Goal: Complete application form

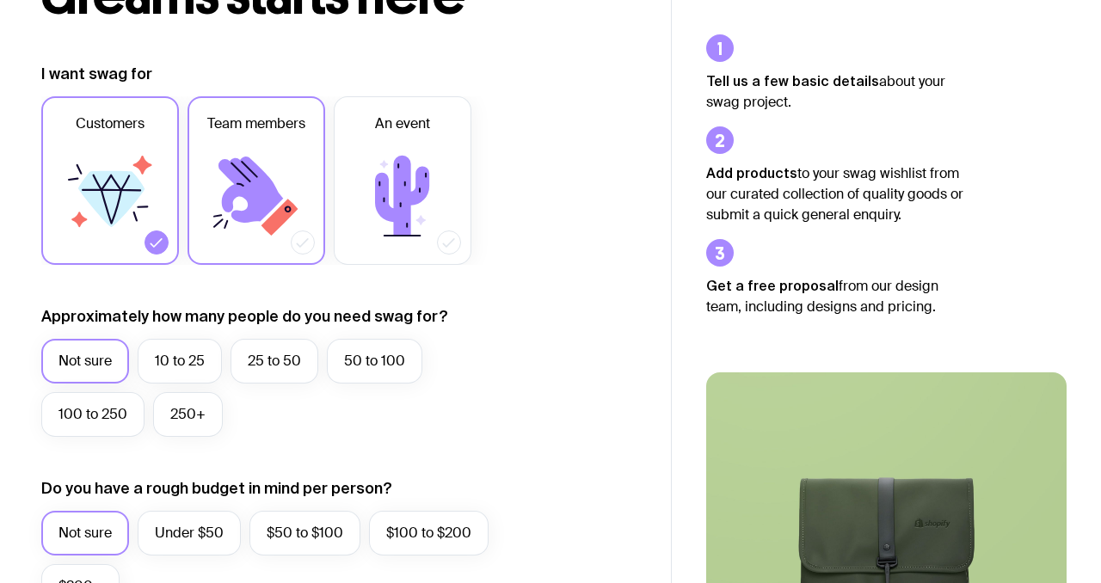
scroll to position [200, 0]
click at [146, 179] on icon at bounding box center [110, 196] width 103 height 103
click at [0, 0] on input "Customers" at bounding box center [0, 0] width 0 height 0
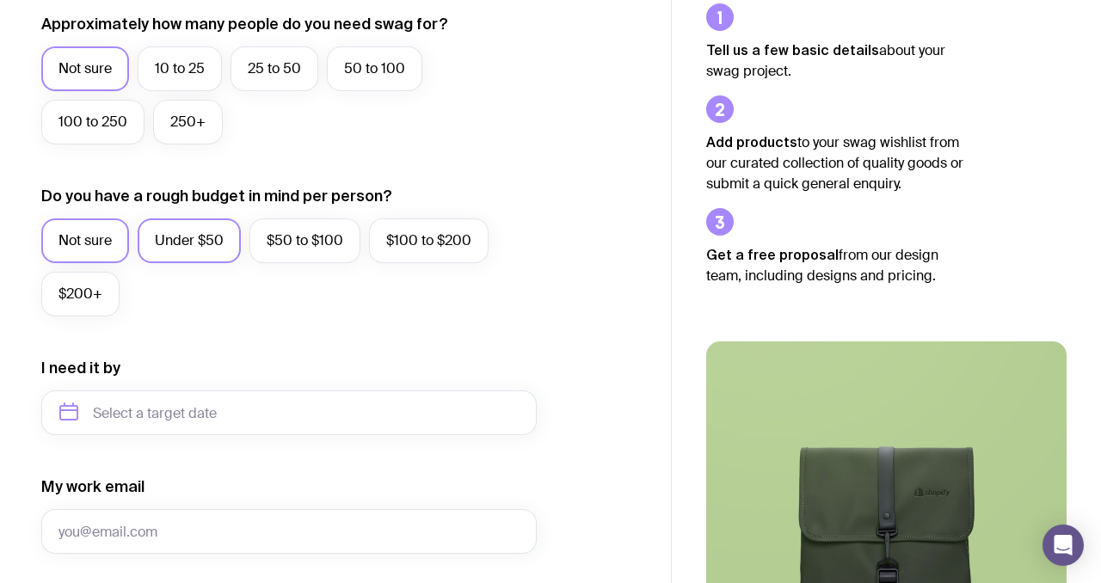
scroll to position [495, 0]
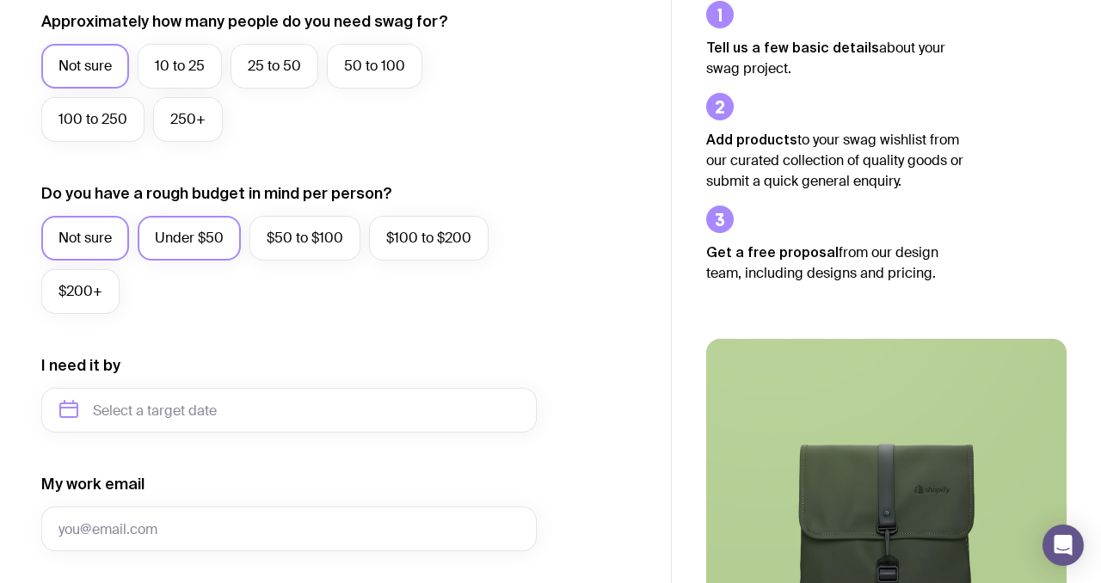
click at [211, 247] on label "Under $50" at bounding box center [189, 238] width 103 height 45
click at [0, 0] on input "Under $50" at bounding box center [0, 0] width 0 height 0
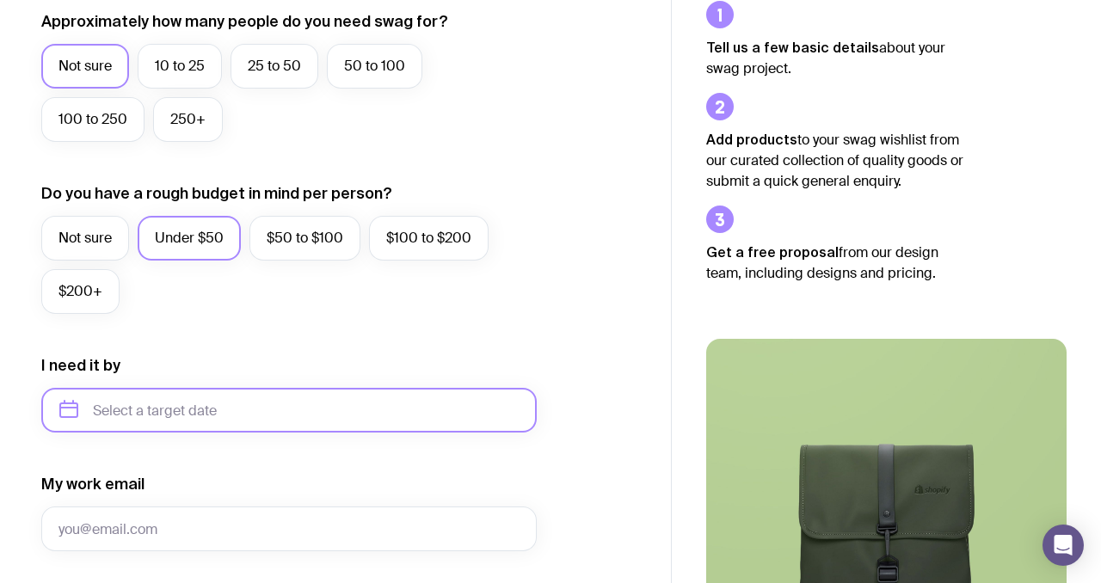
click at [125, 407] on input "text" at bounding box center [289, 410] width 496 height 45
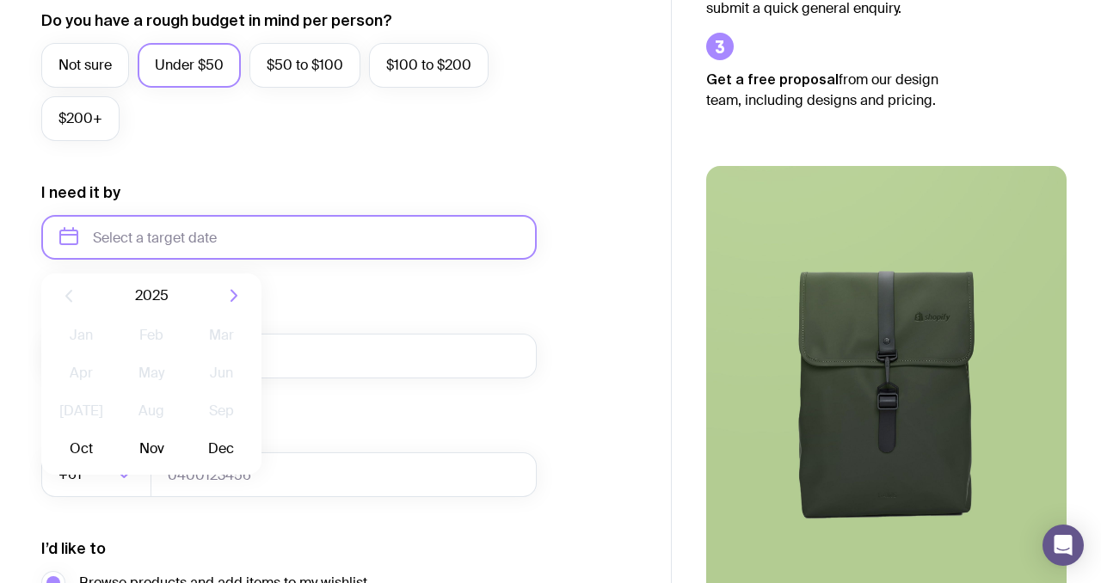
scroll to position [676, 0]
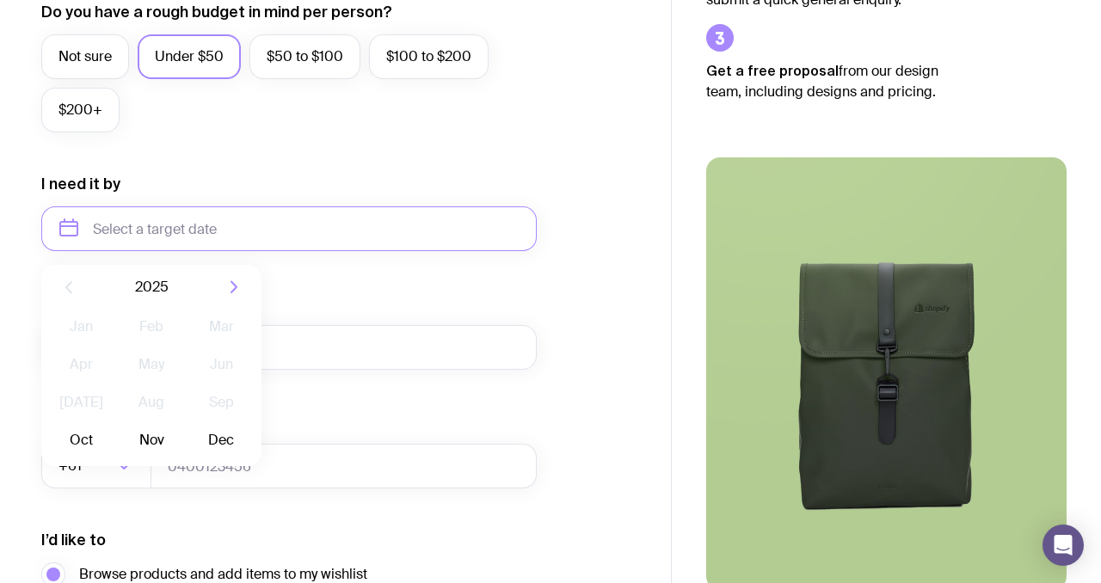
click at [348, 276] on form "I want swag for Customers Team members An event Approximately how many people d…" at bounding box center [289, 149] width 496 height 1124
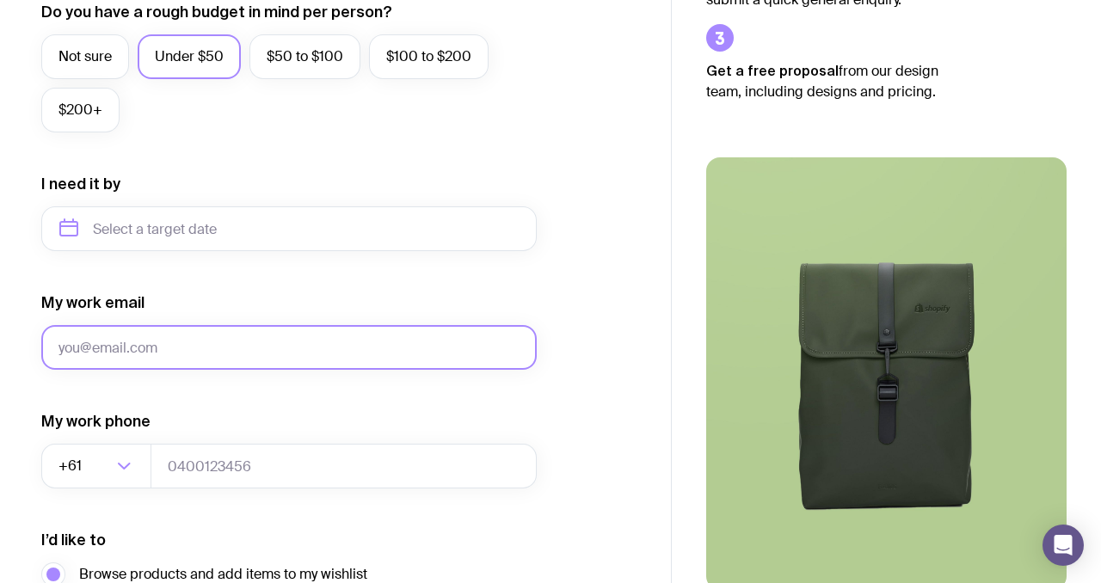
click at [171, 348] on input "My work email" at bounding box center [289, 347] width 496 height 45
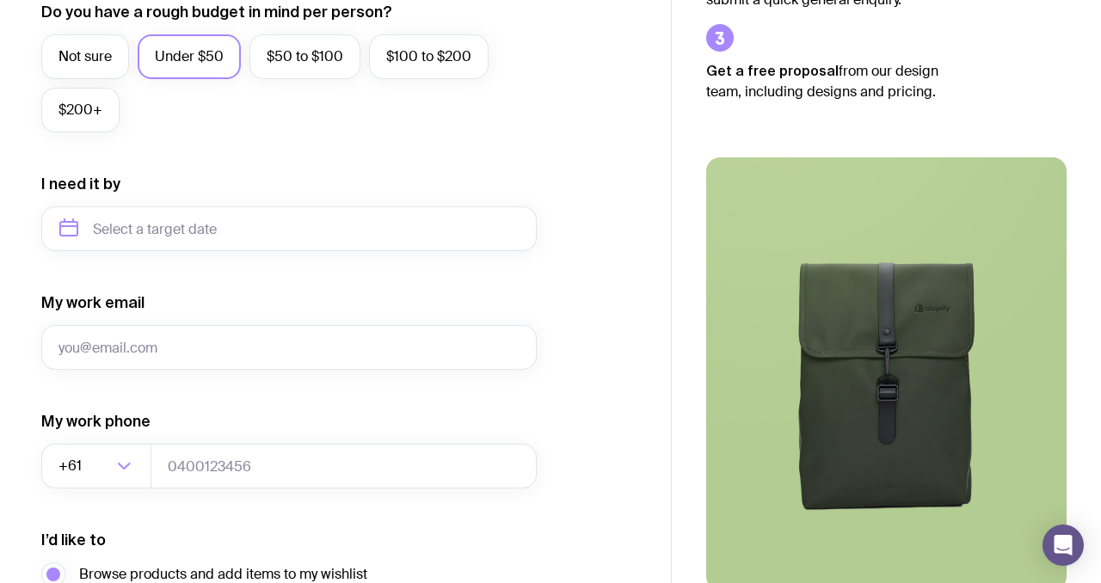
click at [311, 297] on div "My work email" at bounding box center [289, 331] width 496 height 77
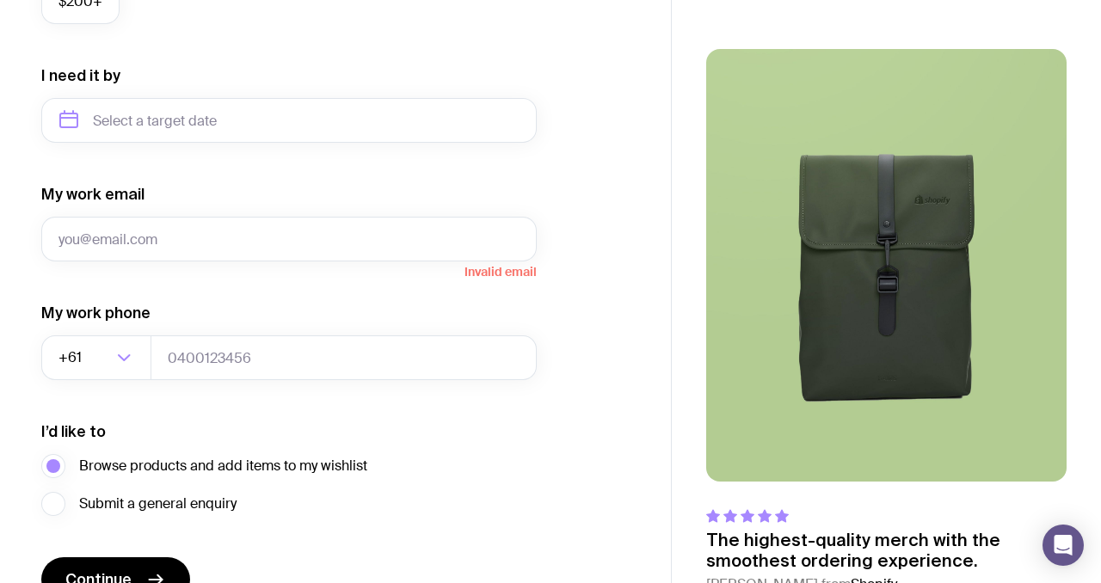
scroll to position [879, 0]
